Goal: Information Seeking & Learning: Learn about a topic

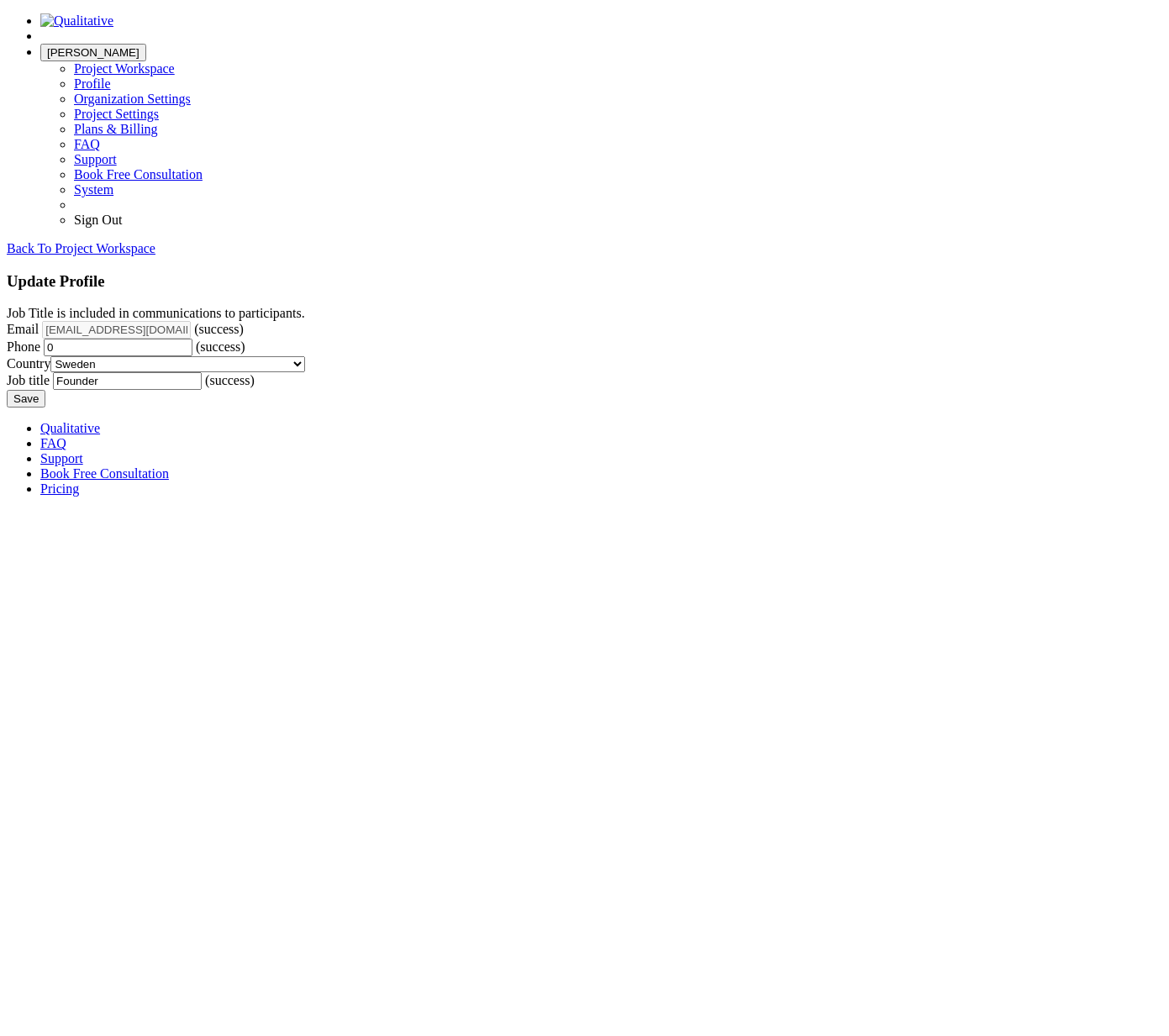
click at [100, 435] on link "Qualitative" at bounding box center [70, 428] width 60 height 14
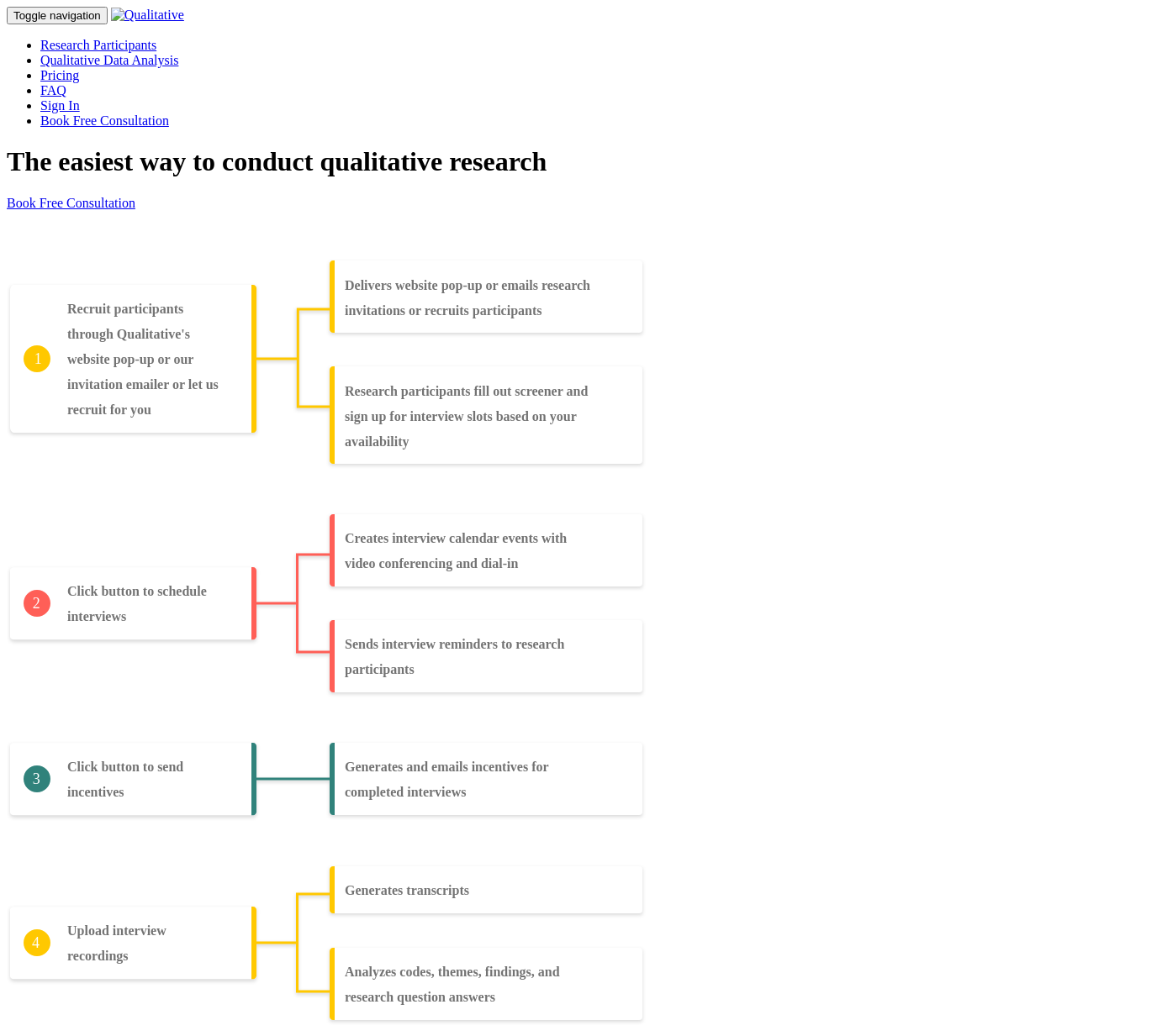
click at [156, 38] on link "Research Participants" at bounding box center [98, 45] width 116 height 14
